Goal: Task Accomplishment & Management: Manage account settings

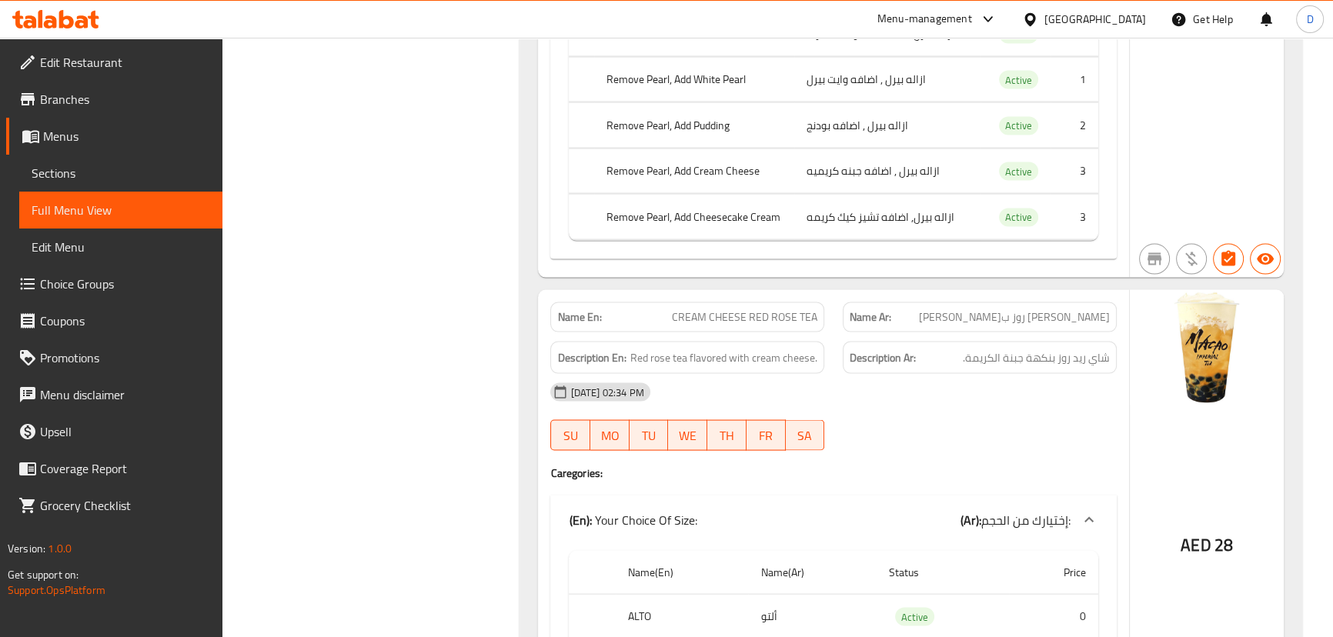
scroll to position [77119, 0]
copy th "RED BEAN"
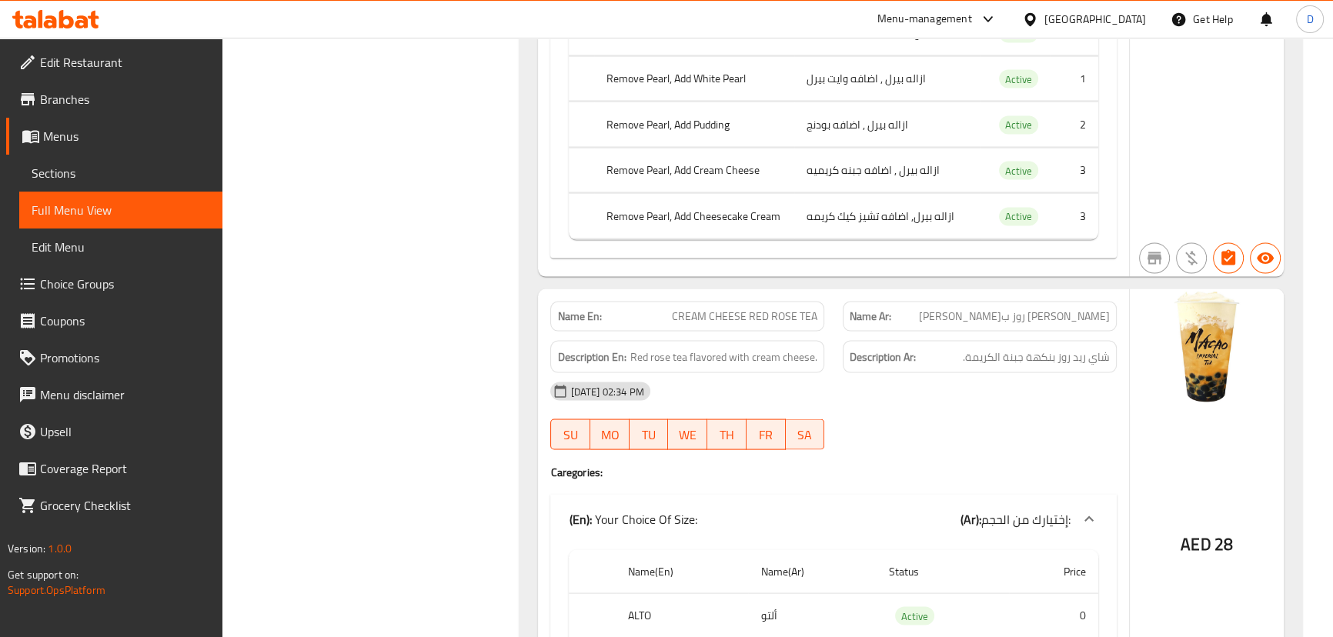
copy th "CRYSTAL NATA"
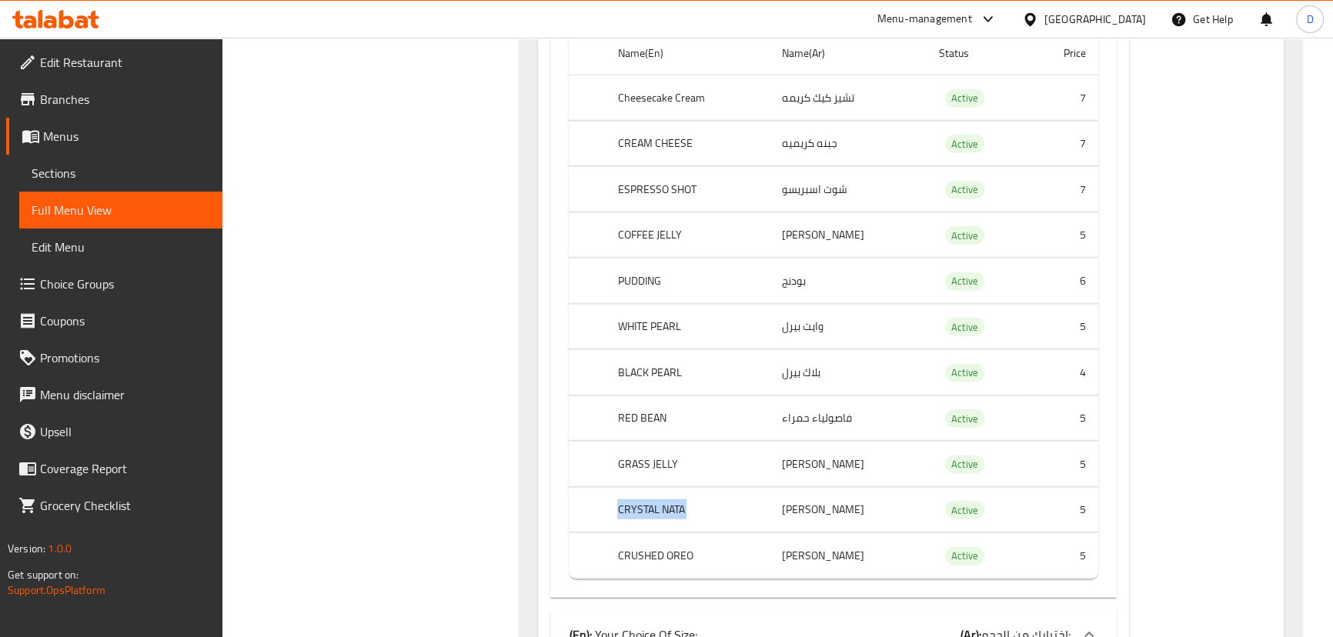
scroll to position [78379, 0]
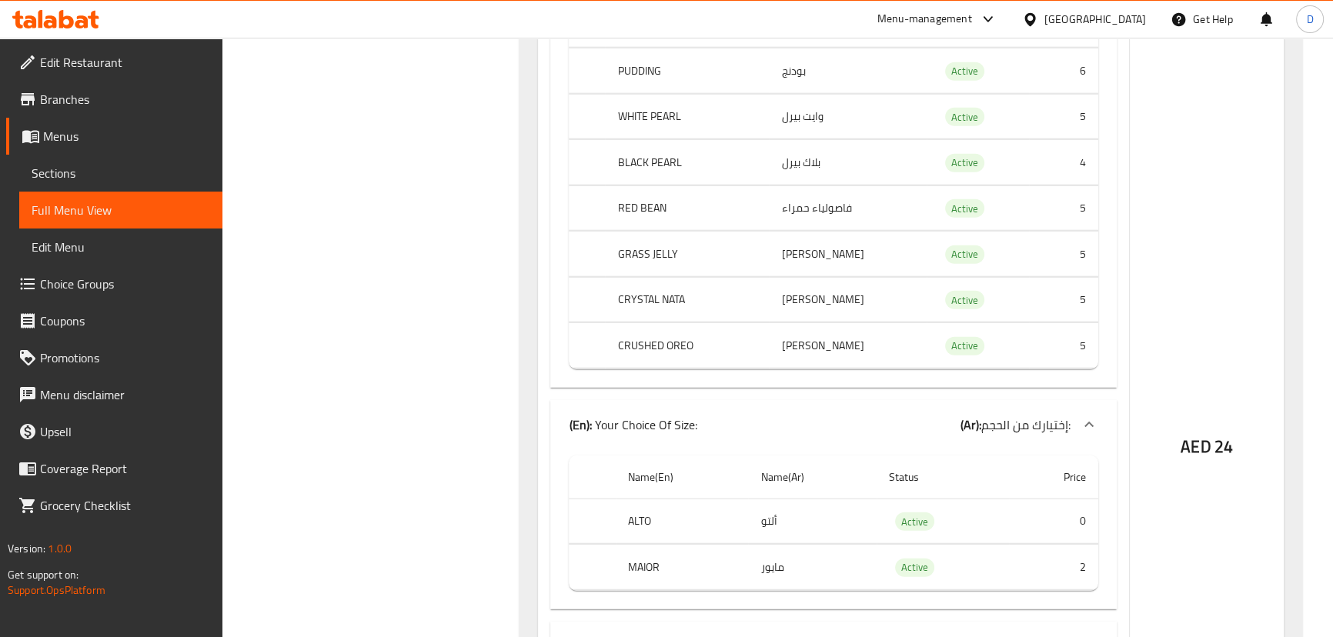
drag, startPoint x: 709, startPoint y: 204, endPoint x: 828, endPoint y: 212, distance: 119.5
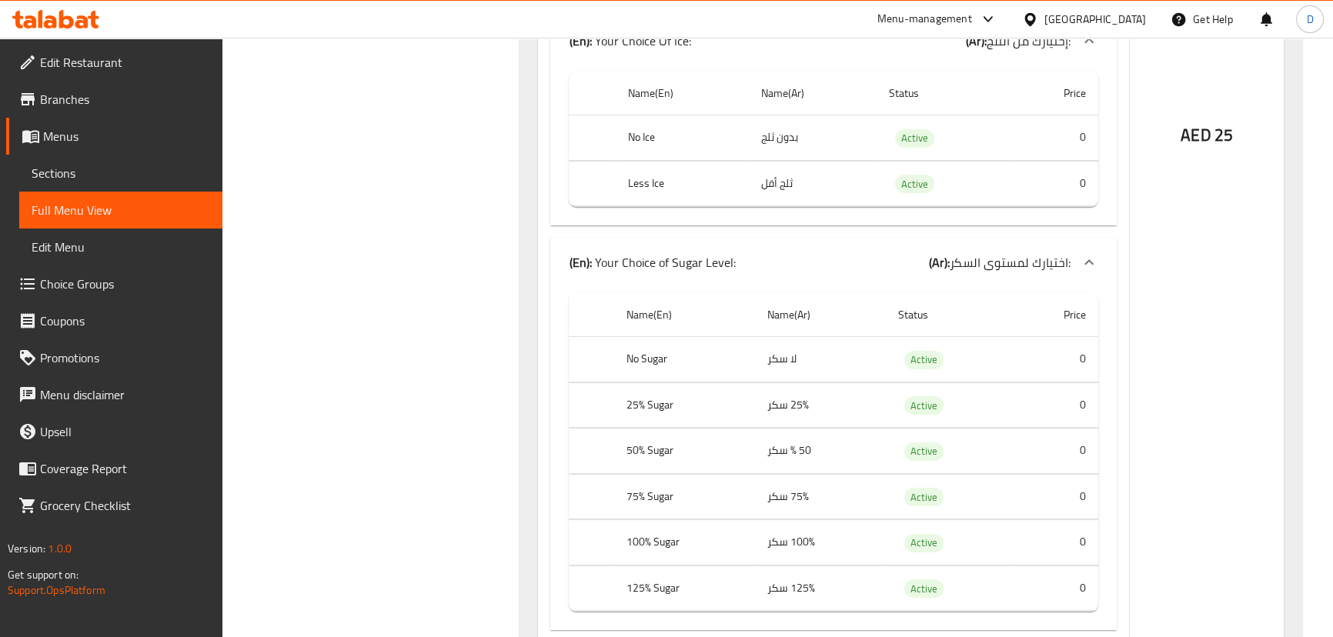
scroll to position [80688, 0]
drag, startPoint x: 975, startPoint y: 156, endPoint x: 1111, endPoint y: 155, distance: 136.2
drag, startPoint x: 1070, startPoint y: 150, endPoint x: 974, endPoint y: 146, distance: 96.3
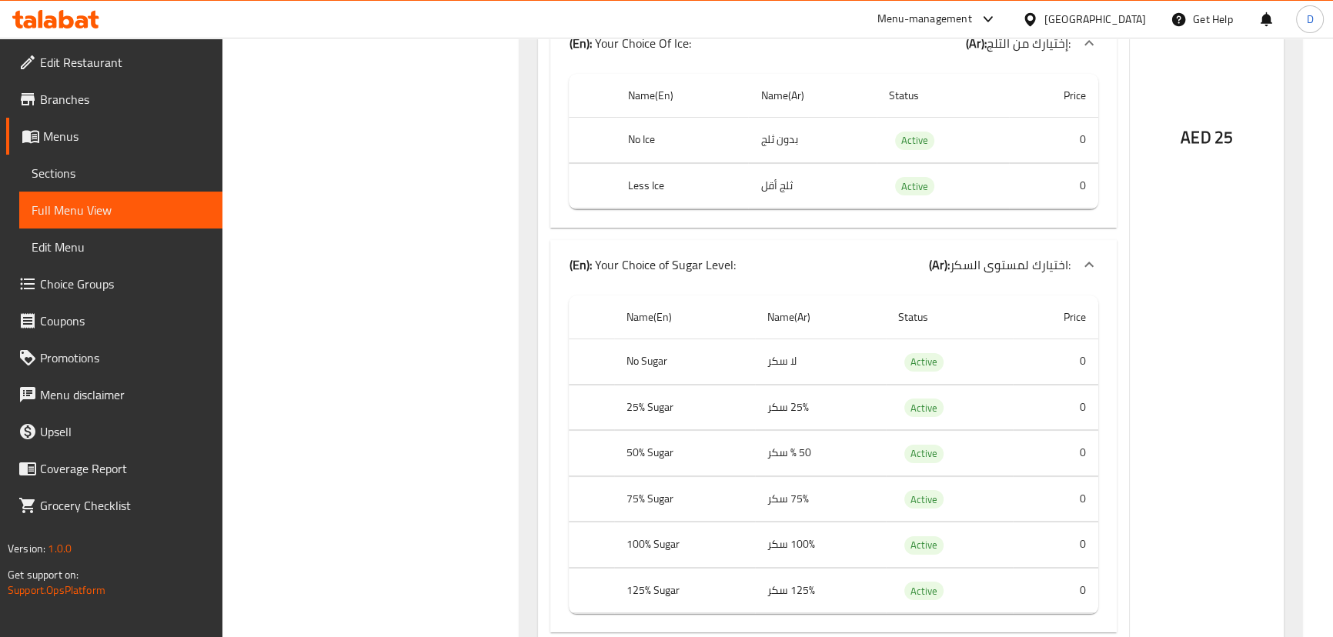
copy span "RED BEAN PUDDING MILK TEA"
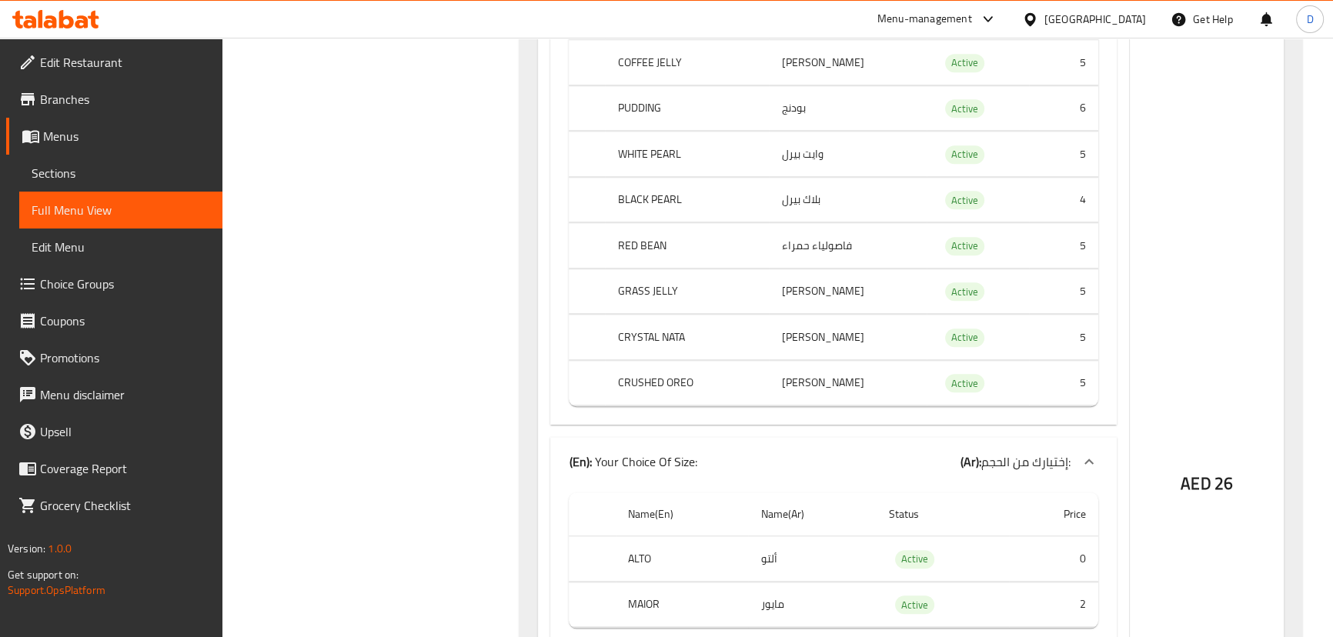
scroll to position [82336, 0]
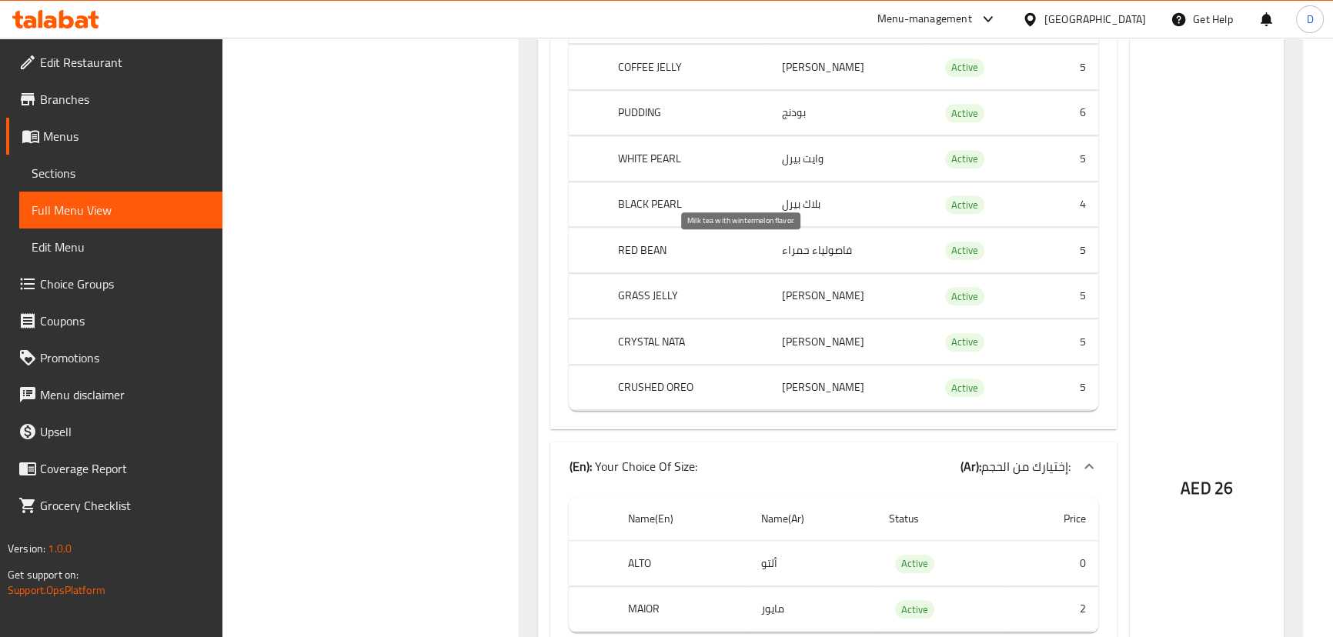
drag, startPoint x: 707, startPoint y: 254, endPoint x: 788, endPoint y: 254, distance: 80.8
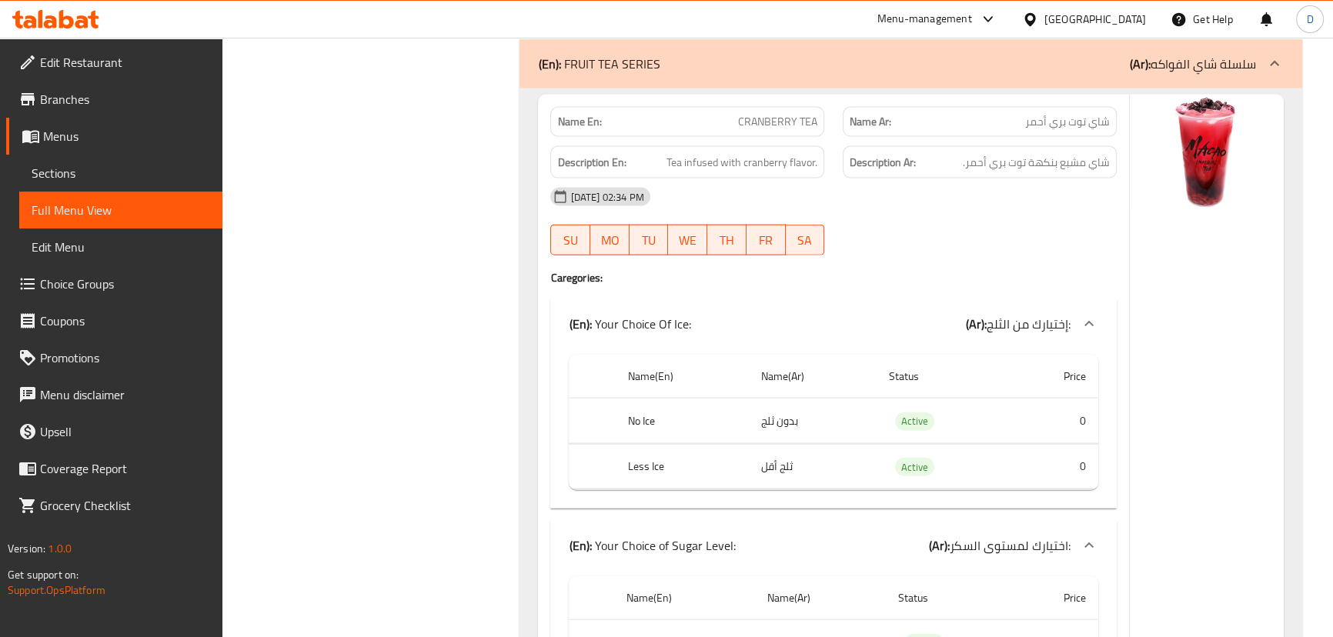
scroll to position [84925, 0]
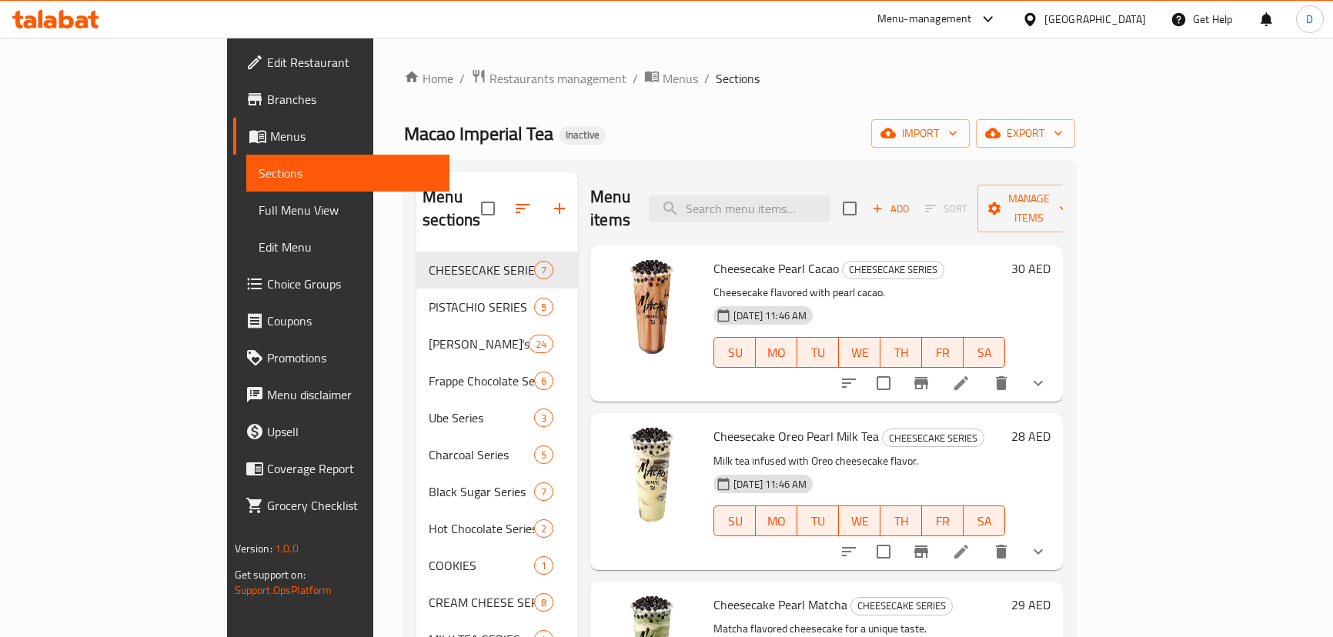
scroll to position [69, 0]
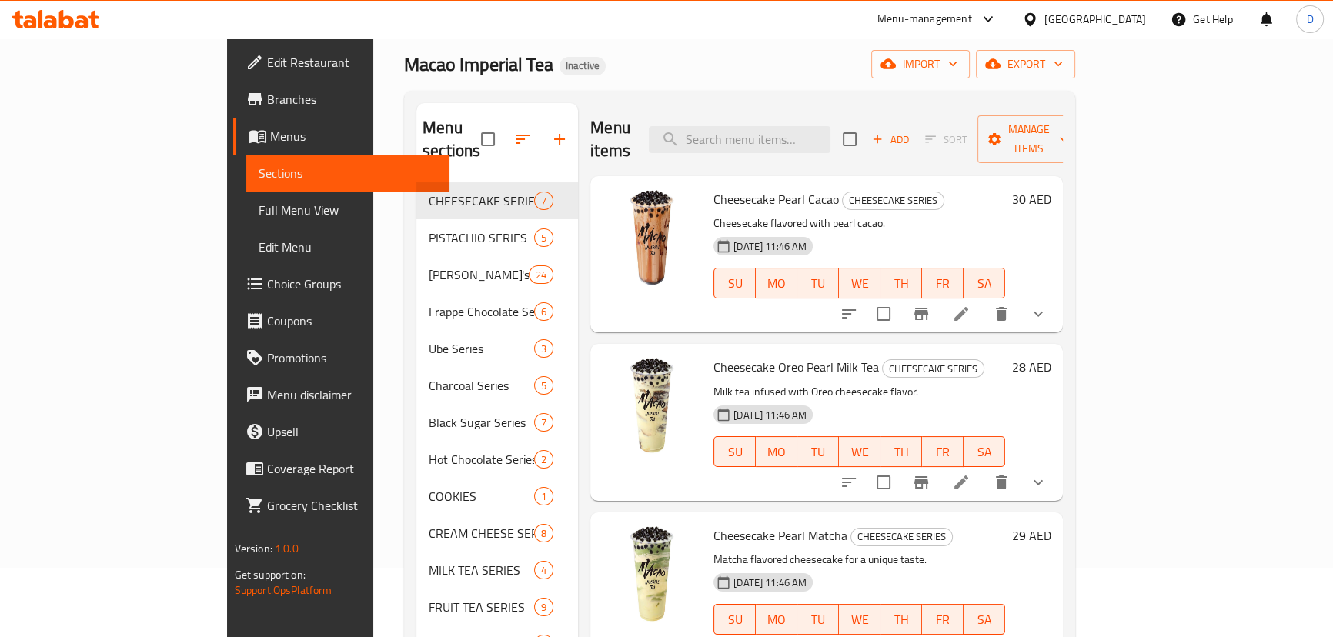
click at [267, 282] on span "Choice Groups" at bounding box center [352, 284] width 170 height 18
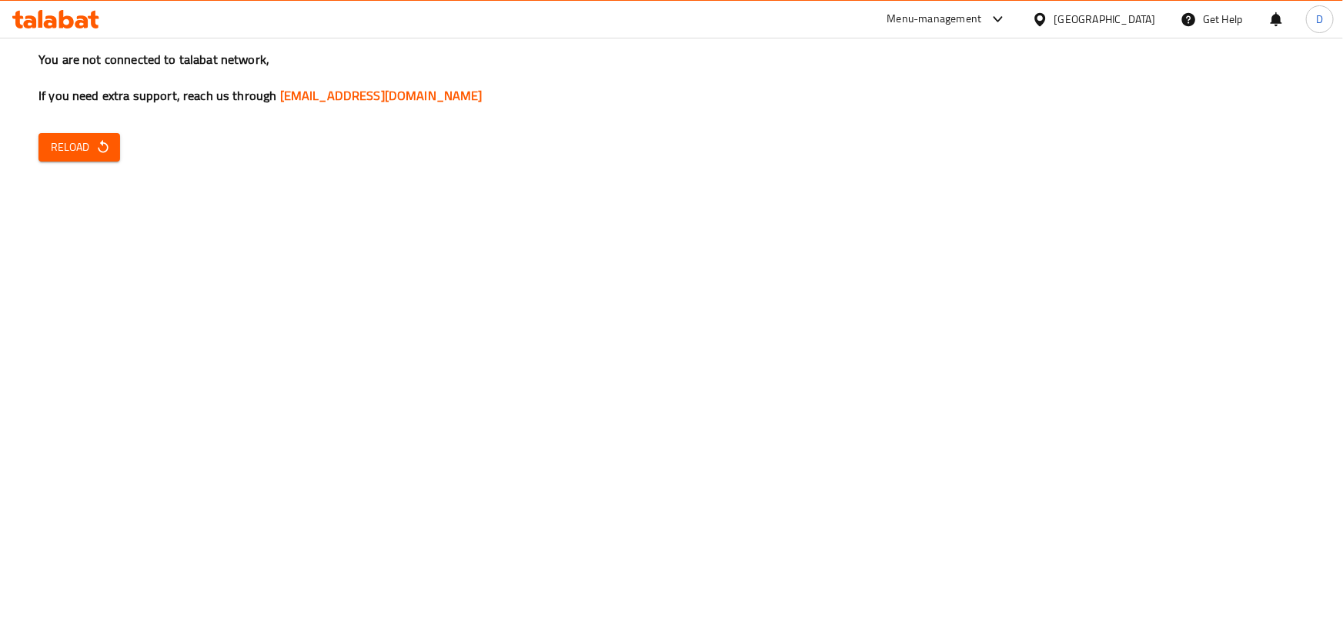
click at [79, 139] on span "Reload" at bounding box center [79, 147] width 57 height 19
click at [75, 143] on span "Reload" at bounding box center [79, 147] width 57 height 19
click at [69, 146] on span "Reload" at bounding box center [79, 147] width 57 height 19
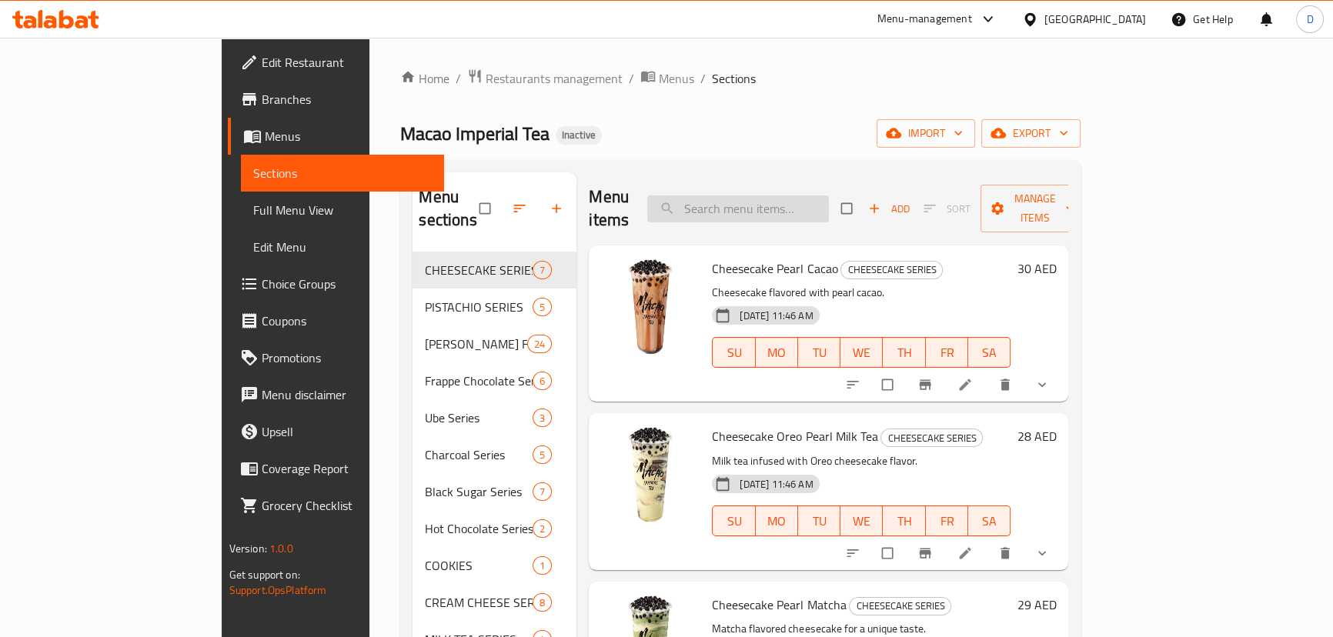
click at [758, 199] on input "search" at bounding box center [738, 208] width 182 height 27
paste input "Cheesecake Pearl Milk Tea With Cream Cheese"
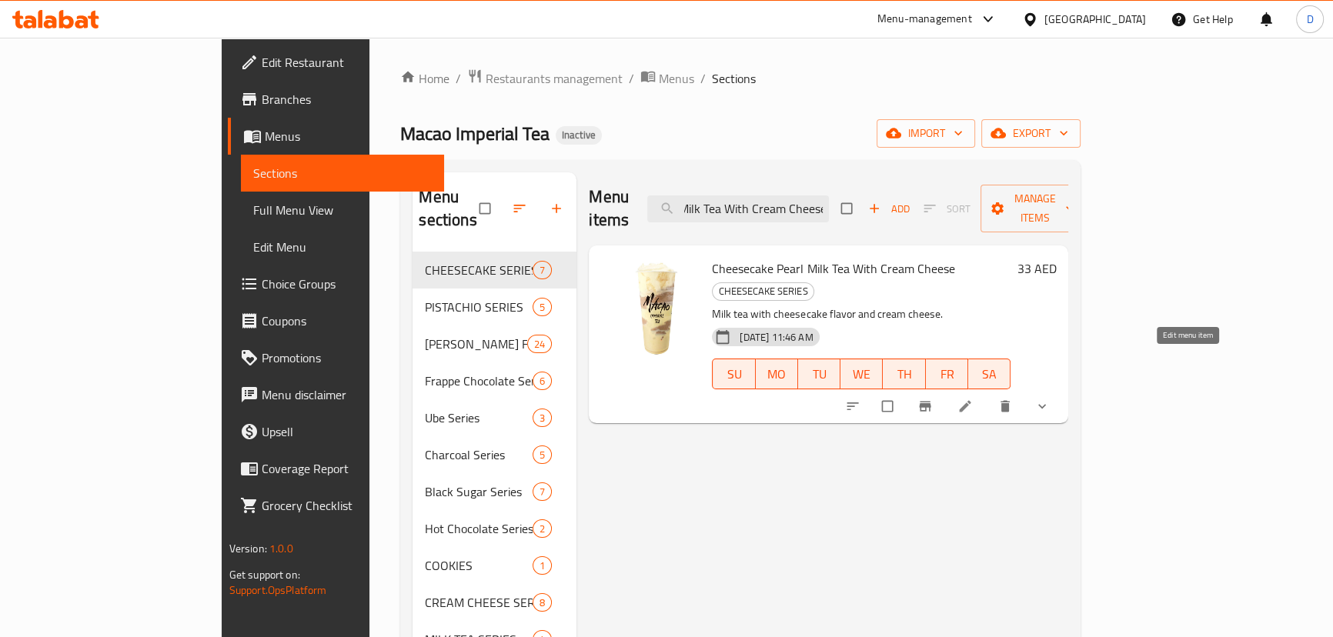
type input "Cheesecake Pearl Milk Tea With Cream Cheese"
click at [973, 399] on icon at bounding box center [964, 406] width 15 height 15
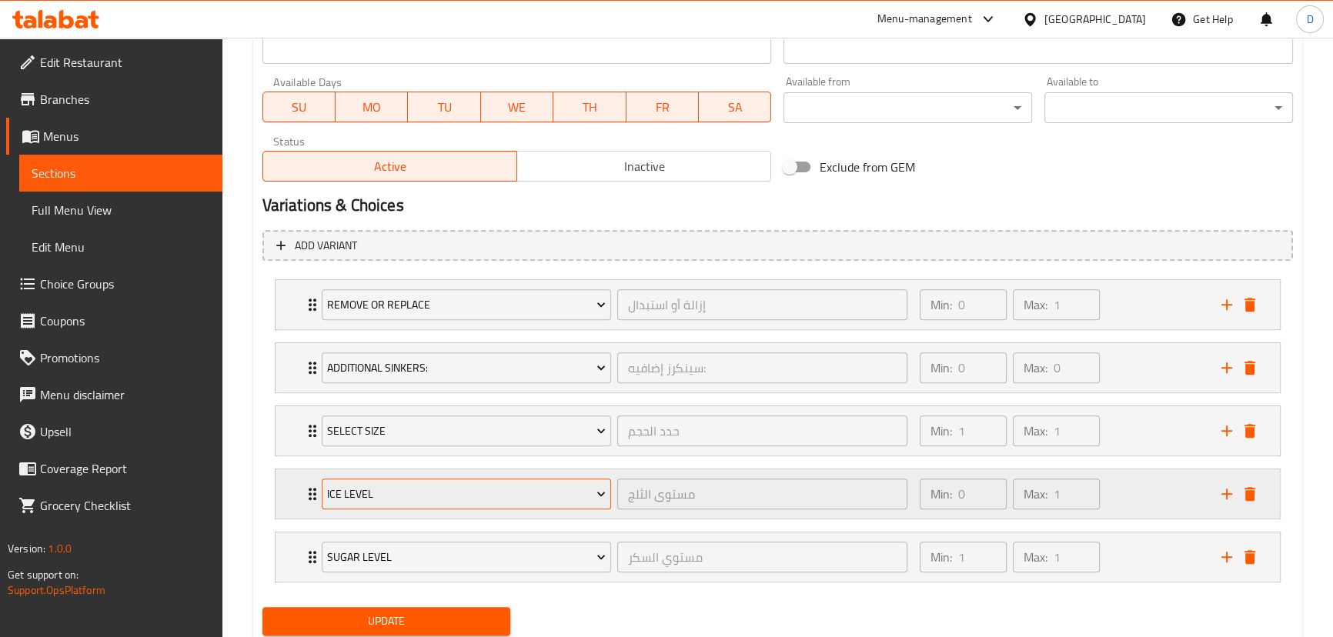
scroll to position [750, 0]
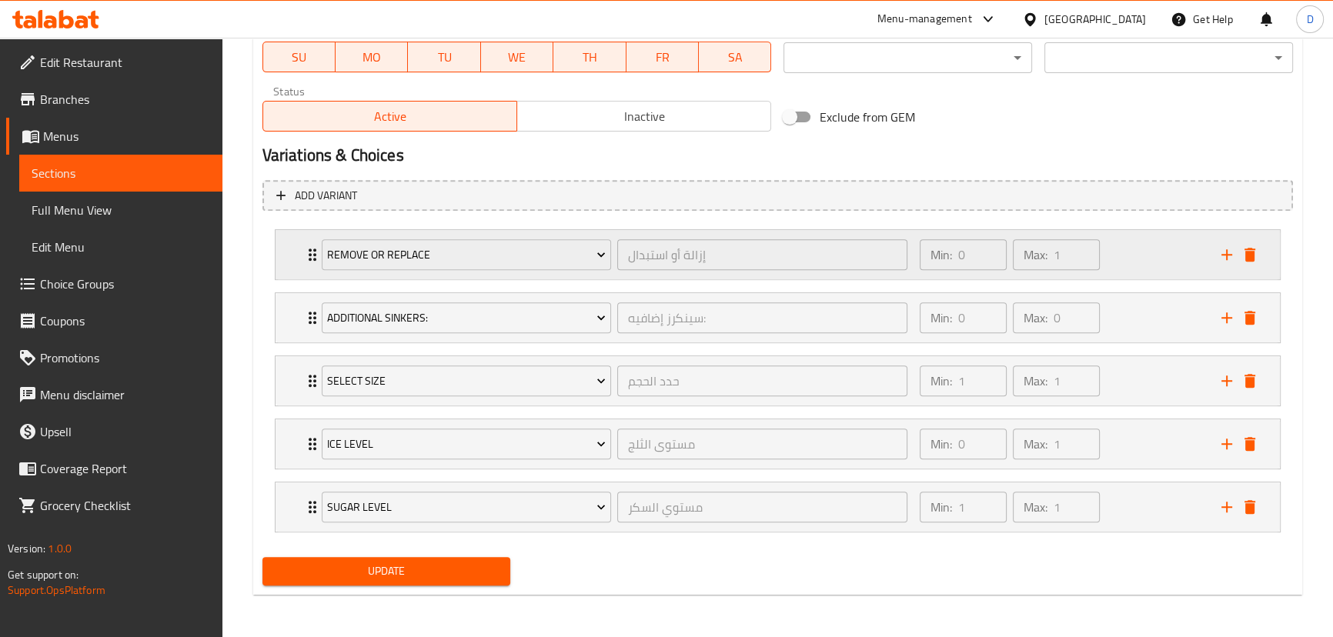
click at [297, 275] on div "Remove or Replace إزالة أو استبدال ​ Min: 0 ​ Max: 1 ​" at bounding box center [778, 254] width 1004 height 49
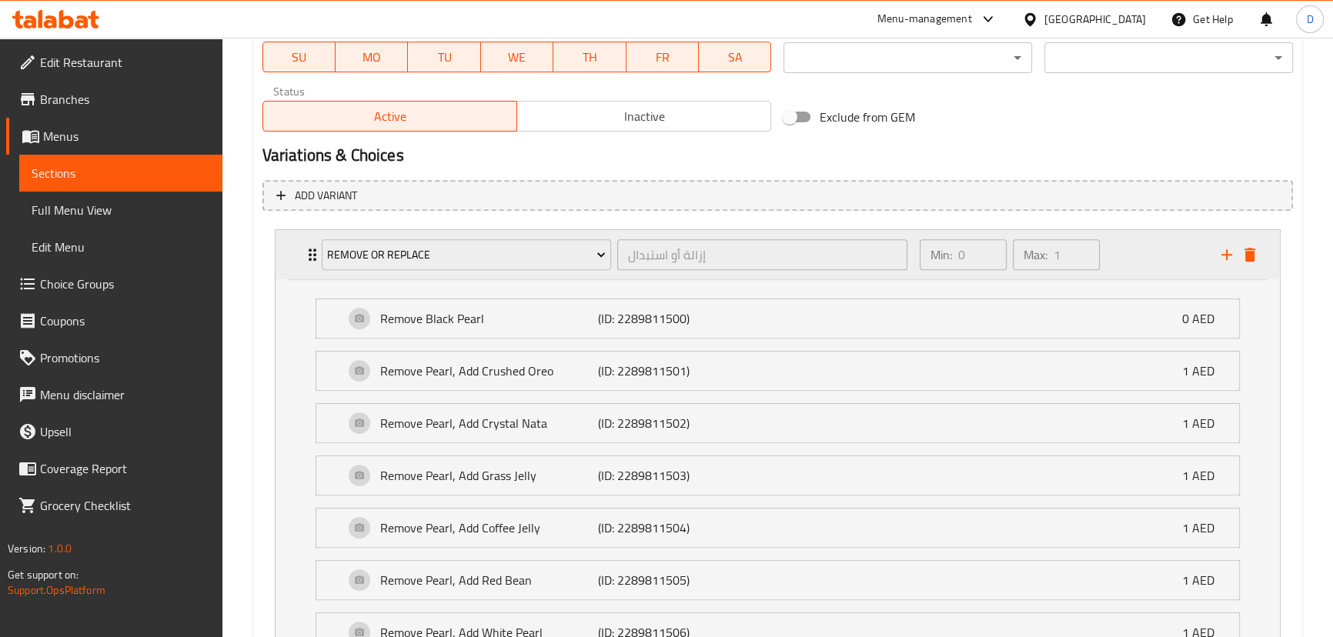
click at [292, 254] on div "Remove or Replace إزالة أو استبدال ​ Min: 0 ​ Max: 1 ​" at bounding box center [778, 254] width 1004 height 49
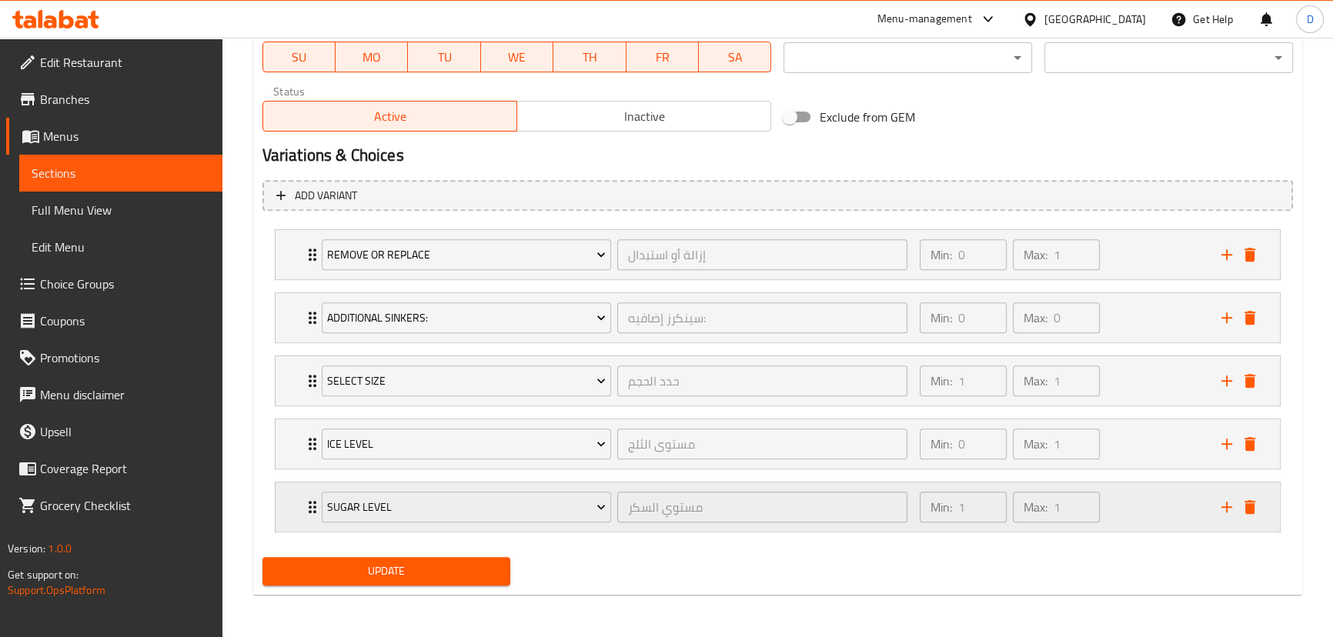
click at [281, 499] on div "Sugar Level مستوي السكر ​ Min: 1 ​ Max: 1 ​" at bounding box center [778, 507] width 1004 height 49
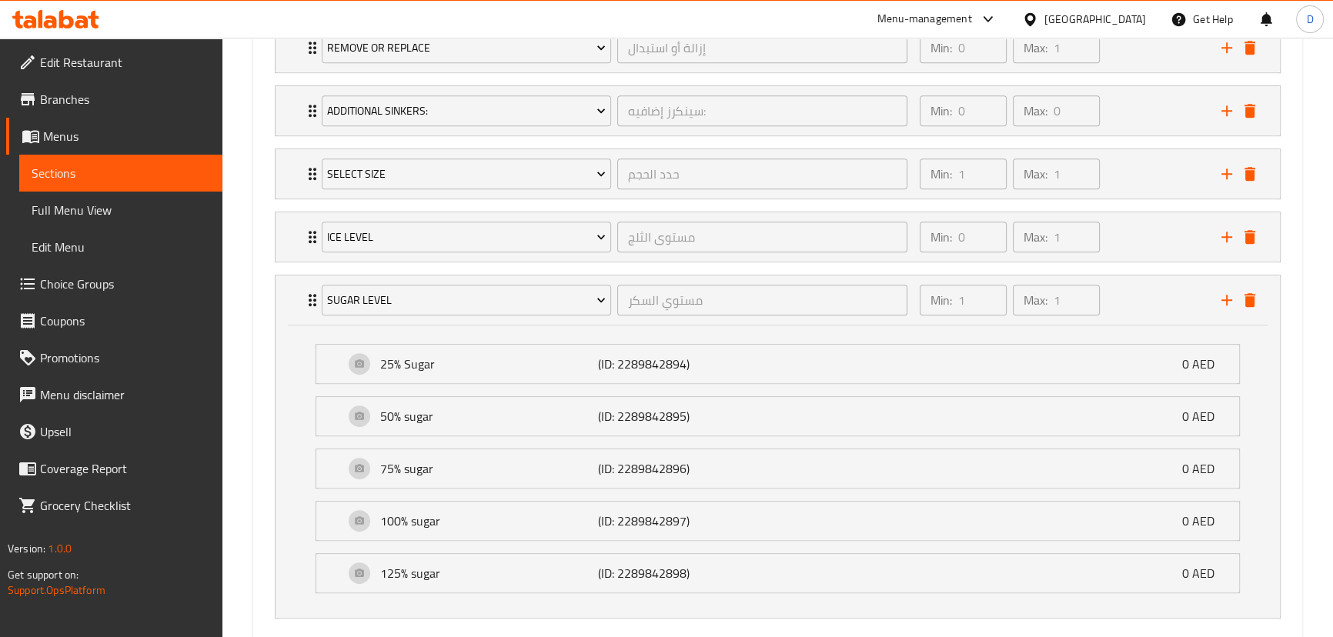
scroll to position [960, 0]
click at [289, 296] on div "Sugar Level مستوي السكر ​ Min: 1 ​ Max: 1 ​" at bounding box center [778, 296] width 1004 height 49
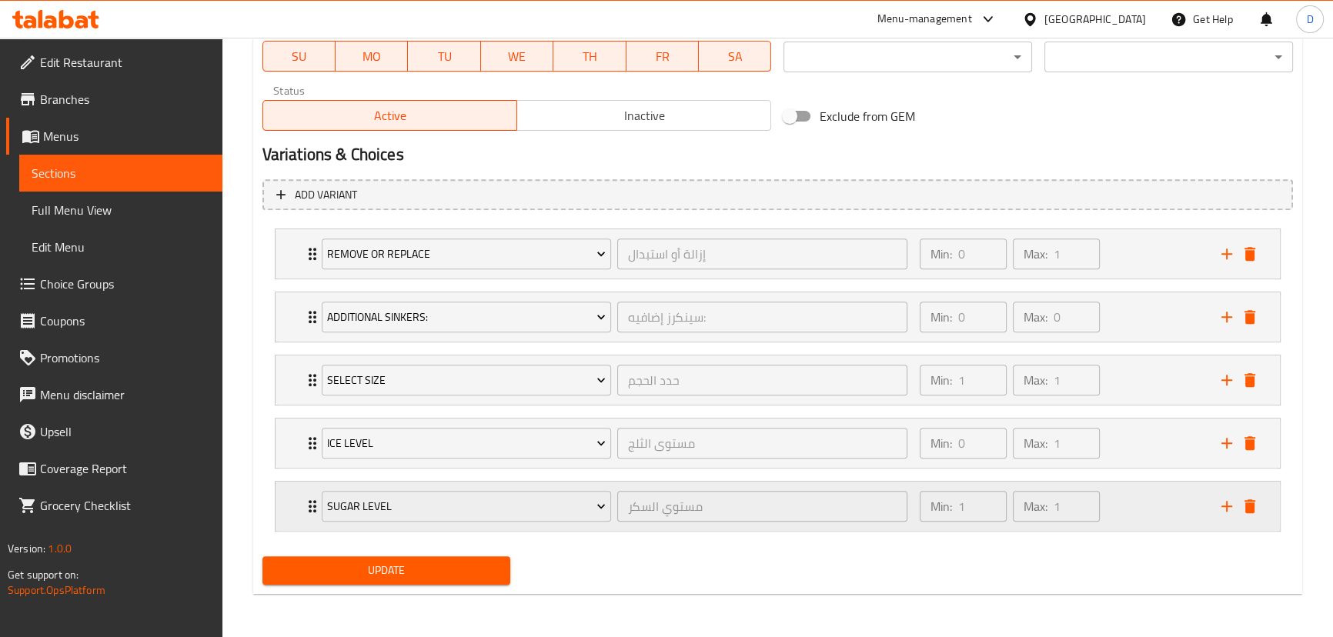
scroll to position [750, 0]
click at [290, 493] on div "Sugar Level مستوي السكر ​ Min: 1 ​ Max: 1 ​" at bounding box center [778, 507] width 1004 height 49
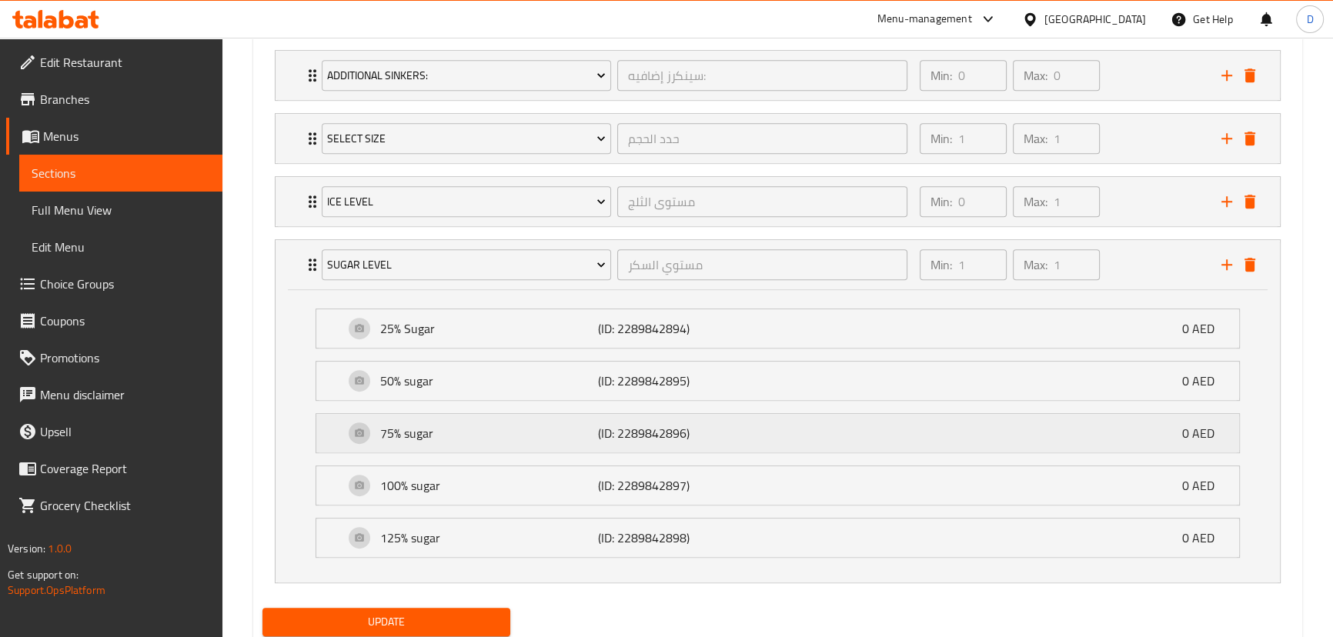
scroll to position [1042, 0]
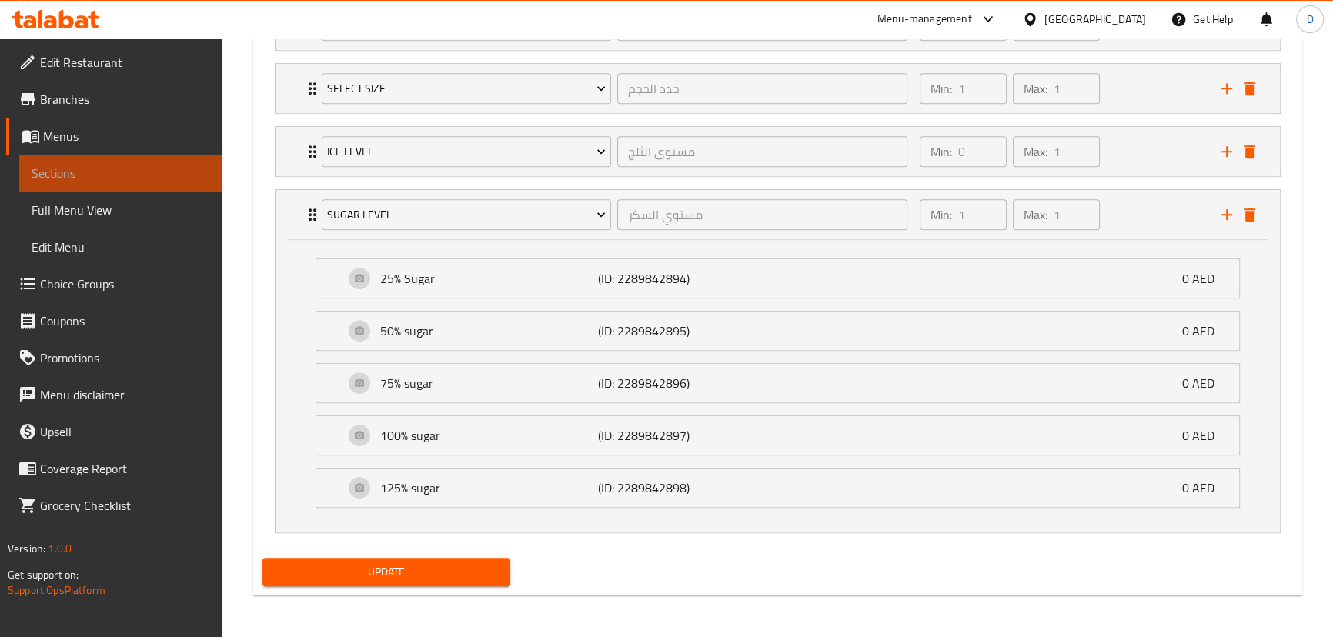
click at [169, 159] on link "Sections" at bounding box center [120, 173] width 203 height 37
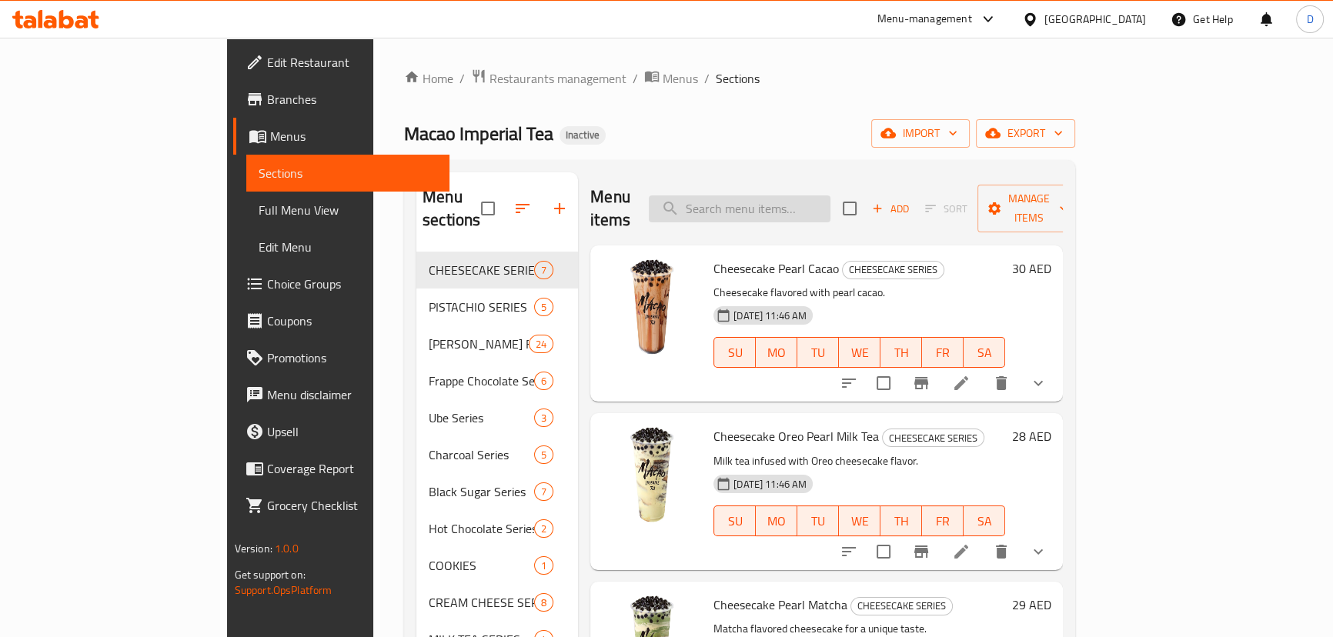
click at [830, 201] on input "search" at bounding box center [740, 208] width 182 height 27
paste input "RED BEAN PUDDING MILK TEA"
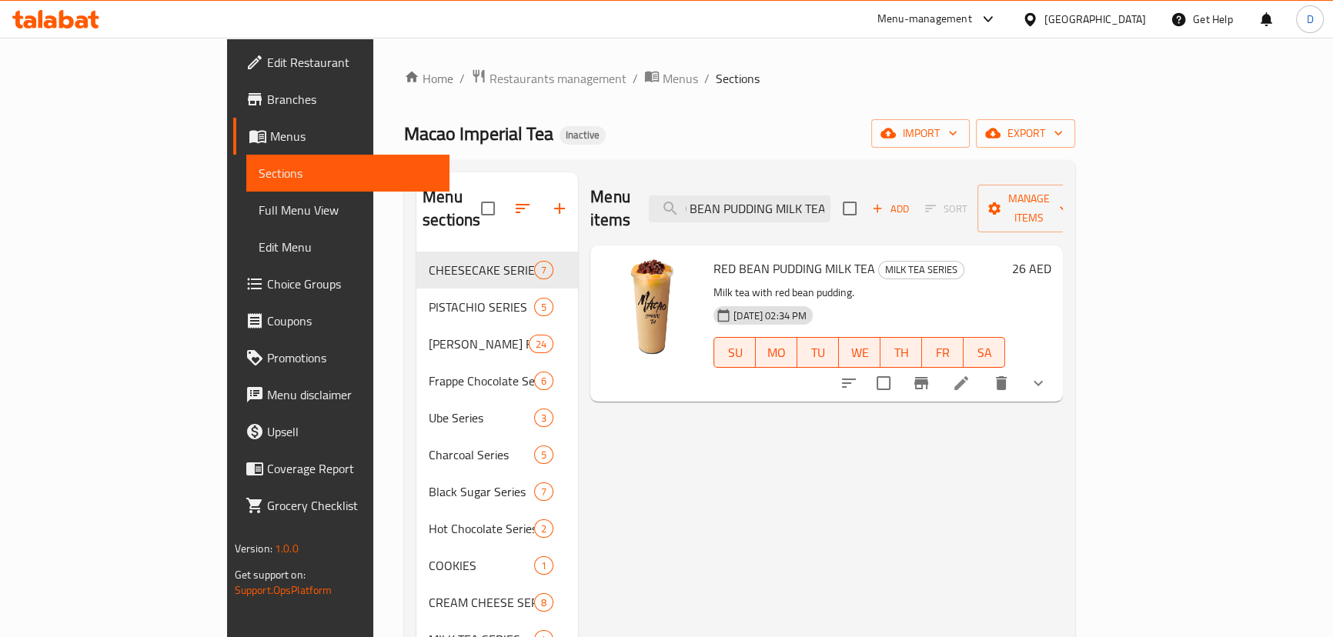
type input "RED BEAN PUDDING MILK TEA"
click at [970, 374] on icon at bounding box center [961, 383] width 18 height 18
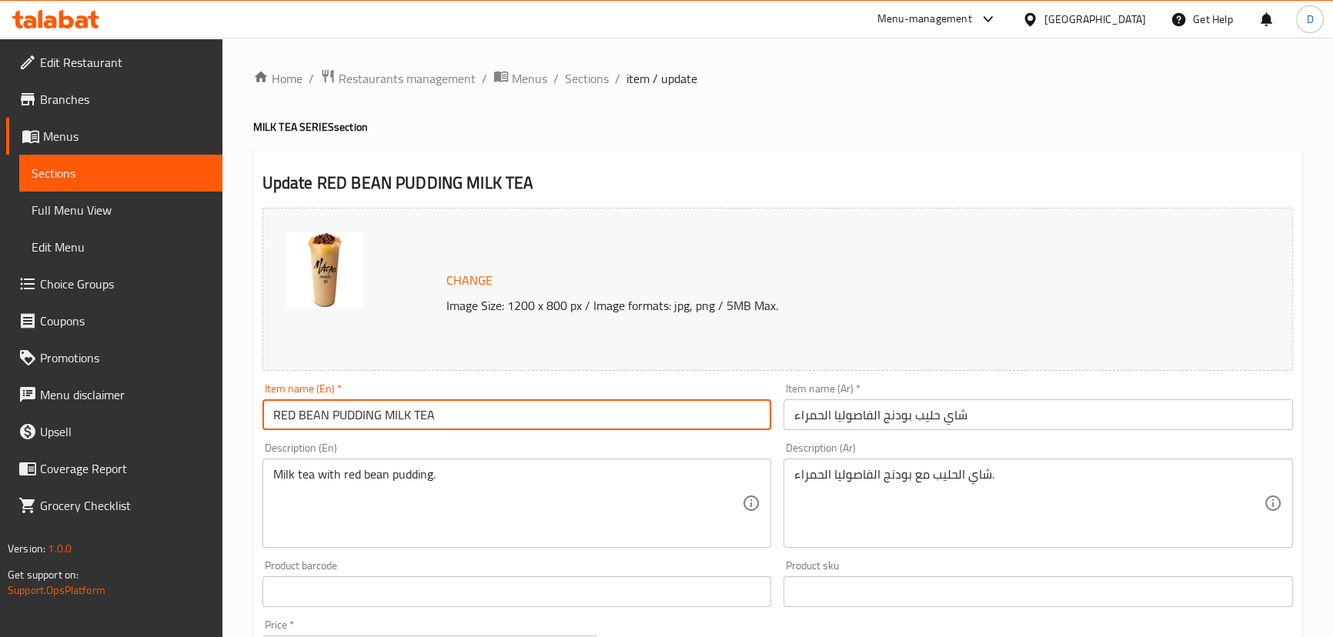
drag, startPoint x: 272, startPoint y: 416, endPoint x: 323, endPoint y: 418, distance: 50.8
click at [323, 418] on input "RED BEAN PUDDING MILK TEA" at bounding box center [516, 414] width 509 height 31
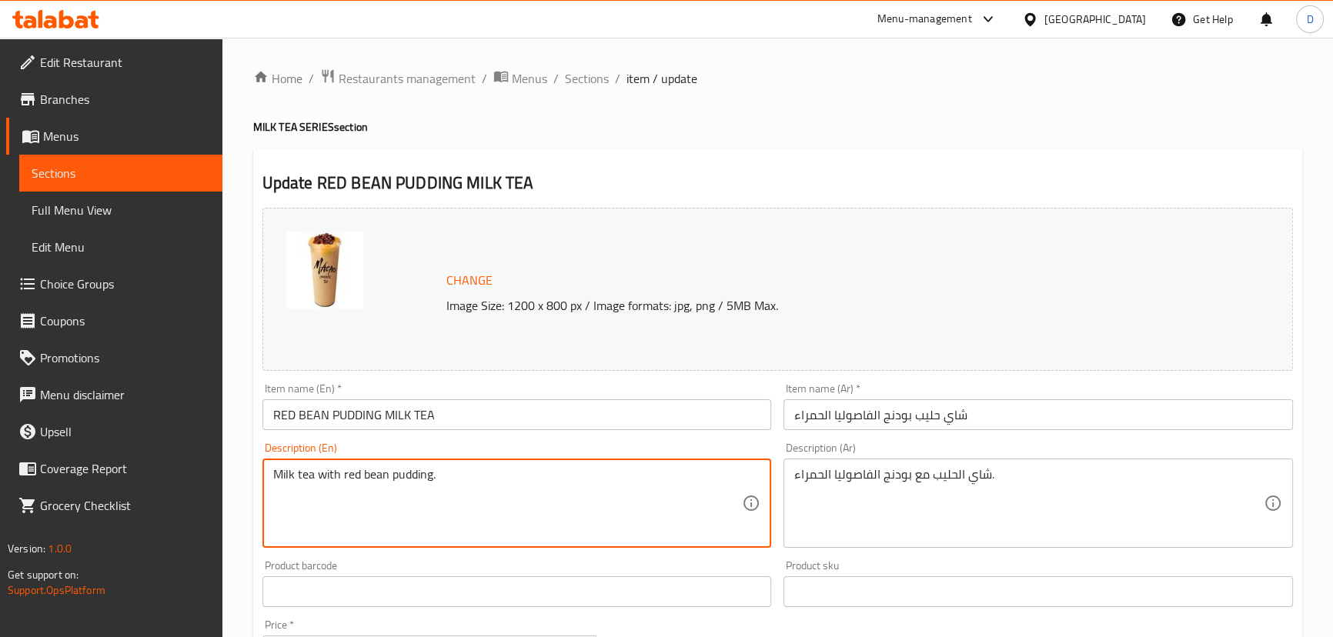
click at [381, 481] on textarea "Milk tea with red bean pudding." at bounding box center [507, 503] width 469 height 73
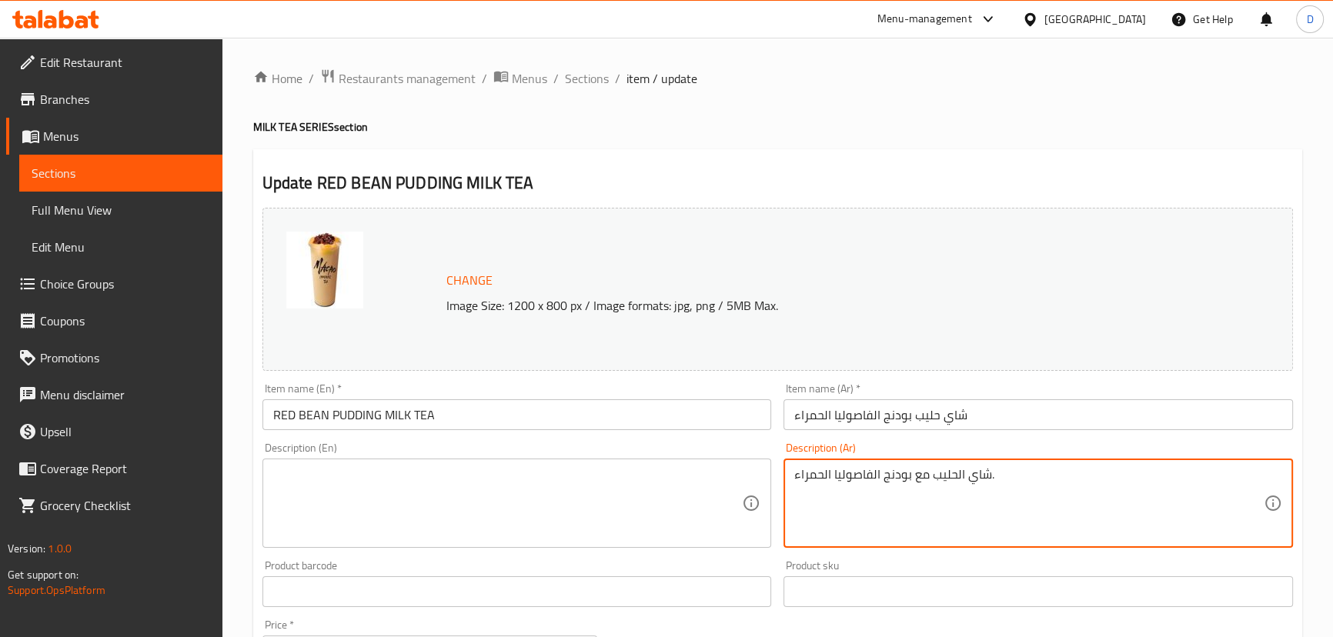
click at [801, 476] on textarea "شاي الحليب مع بودنج الفاصوليا الحمراء." at bounding box center [1028, 503] width 469 height 73
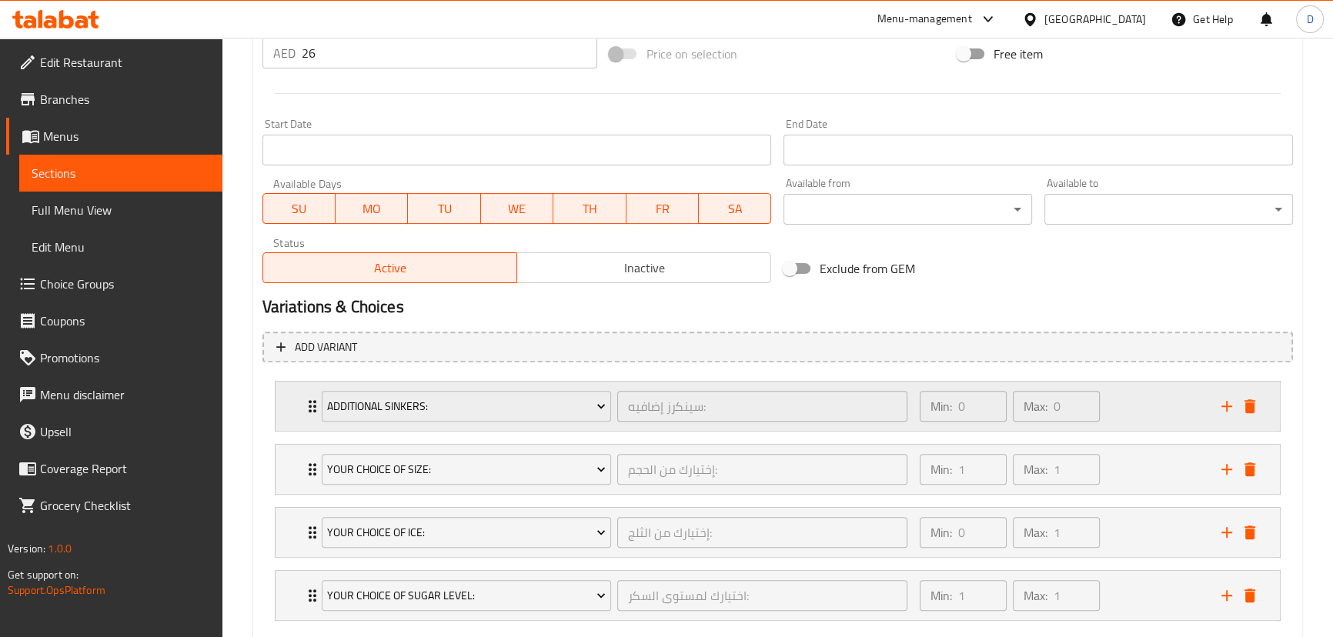
scroll to position [686, 0]
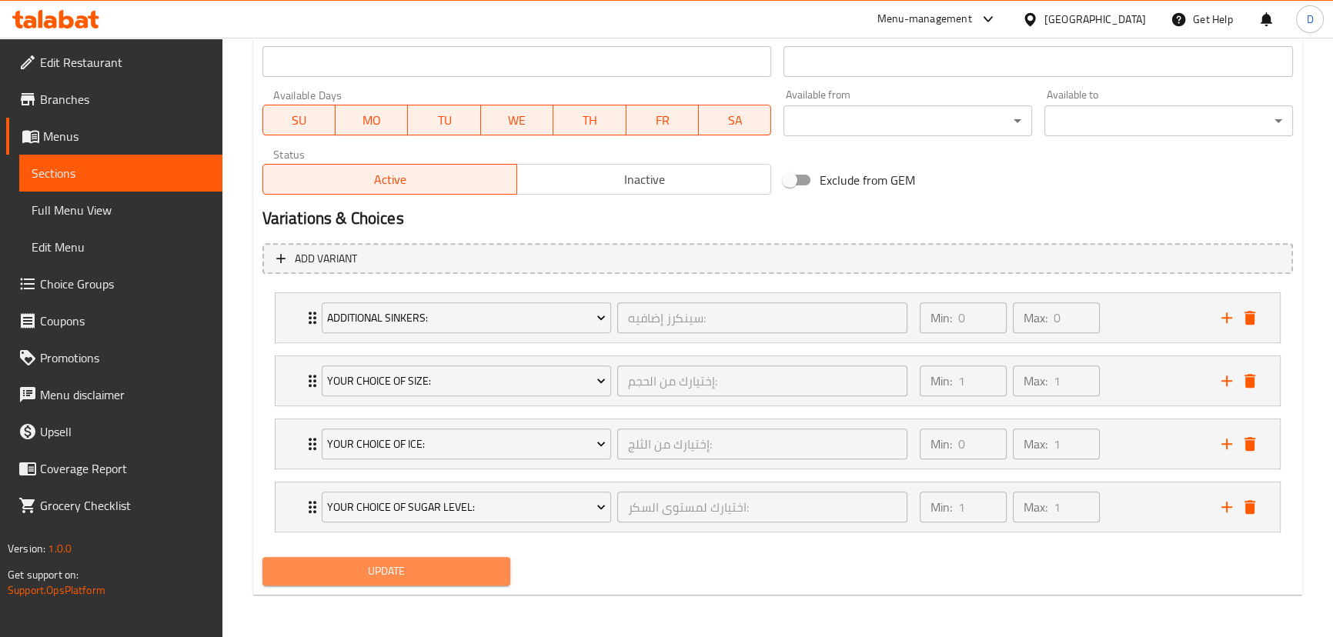
click at [502, 564] on button "Update" at bounding box center [386, 571] width 249 height 28
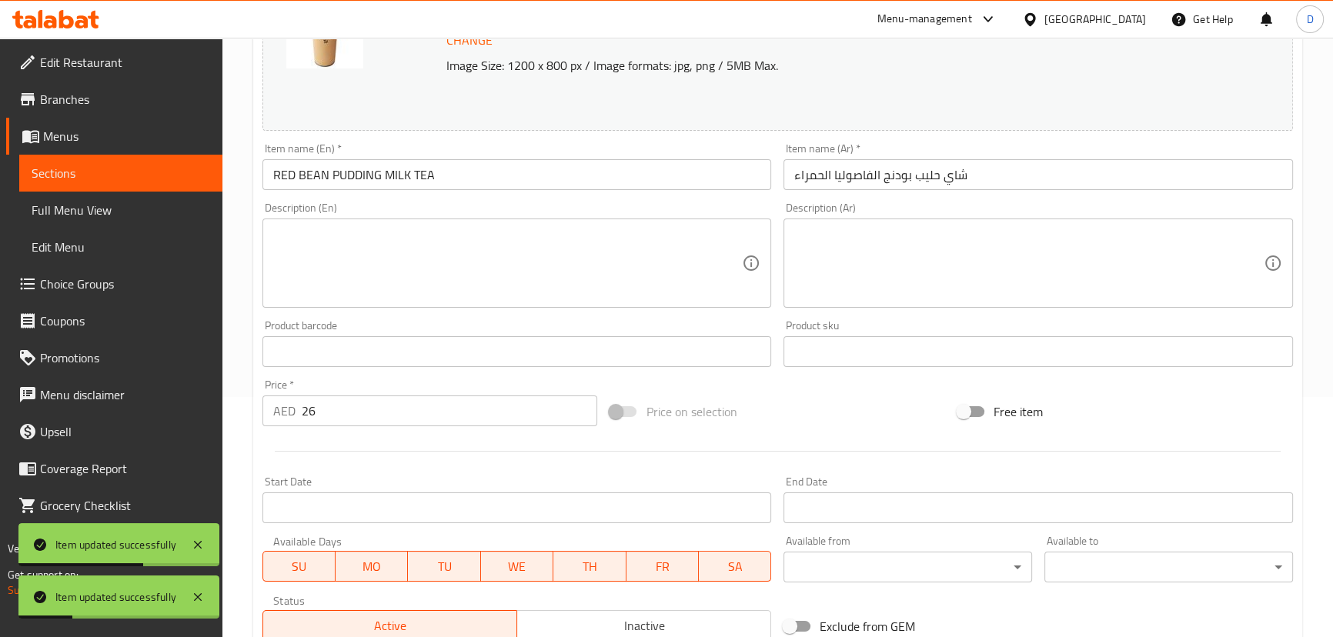
scroll to position [197, 0]
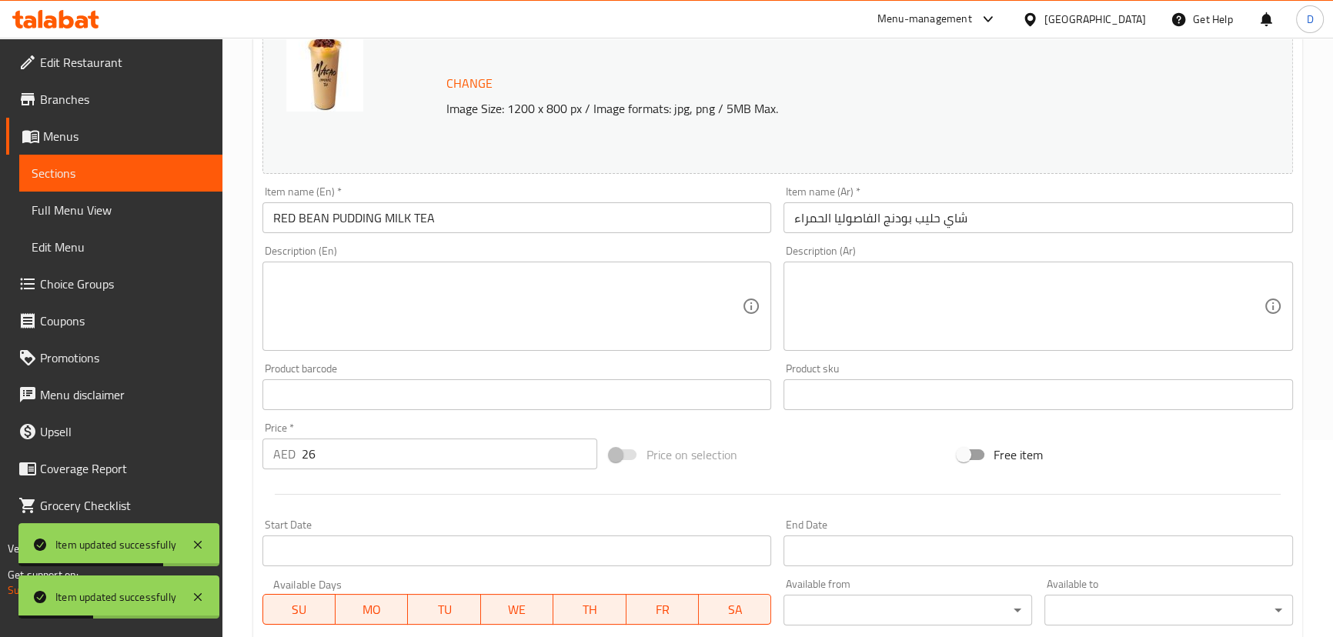
drag, startPoint x: 197, startPoint y: 169, endPoint x: 239, endPoint y: 161, distance: 42.3
click at [197, 169] on span "Sections" at bounding box center [121, 173] width 179 height 18
